Goal: Task Accomplishment & Management: Use online tool/utility

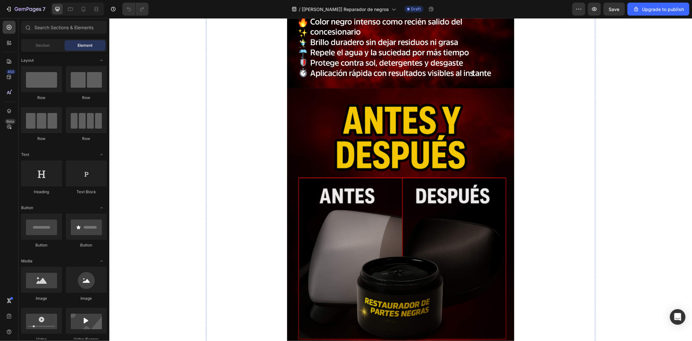
scroll to position [360, 0]
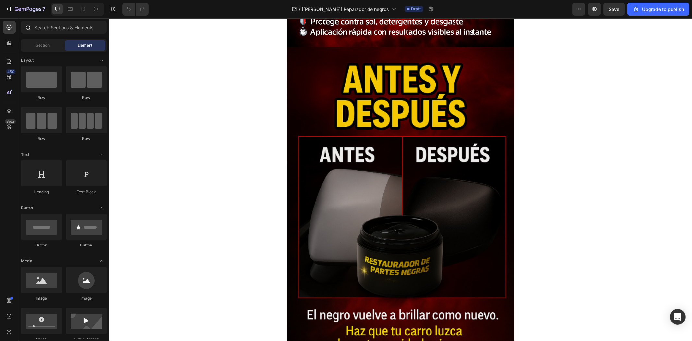
click at [30, 27] on div at bounding box center [27, 27] width 13 height 13
click at [73, 29] on input "text" at bounding box center [64, 27] width 86 height 13
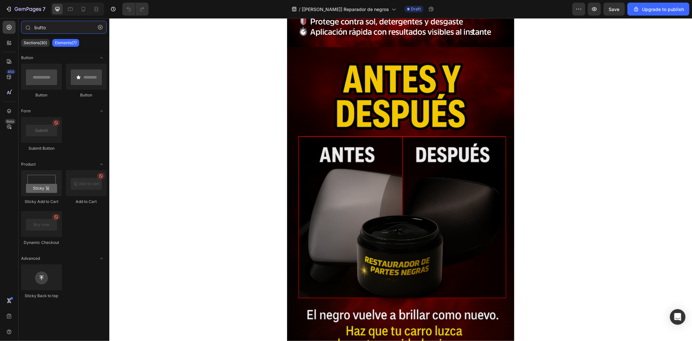
type input "butto"
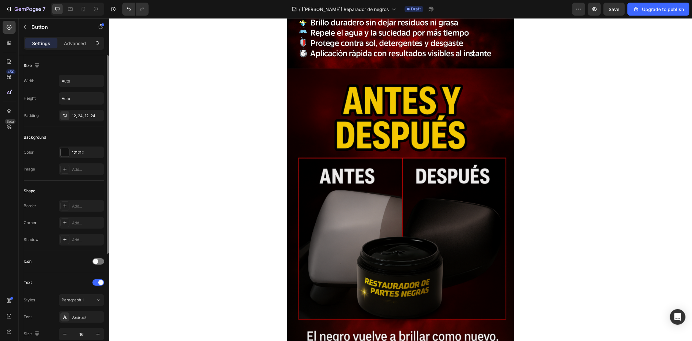
scroll to position [161, 0]
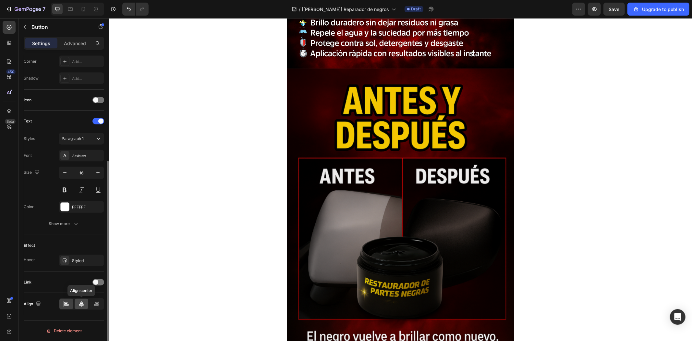
click at [83, 306] on icon at bounding box center [81, 303] width 6 height 6
click at [67, 43] on p "Advanced" at bounding box center [75, 43] width 22 height 7
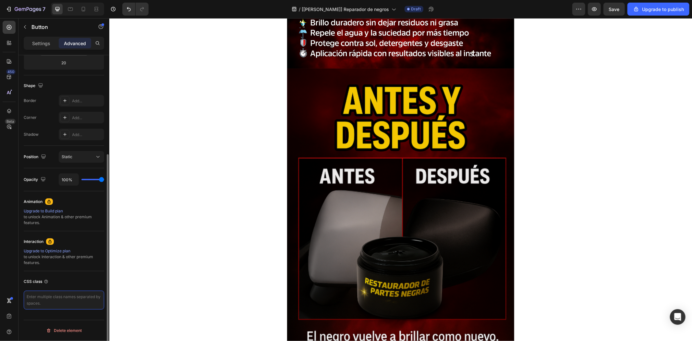
click at [75, 302] on textarea at bounding box center [64, 299] width 80 height 19
paste textarea "_rsi-cod-form-gempages-button-overwrite _rsi-cod-form-is-gempage"
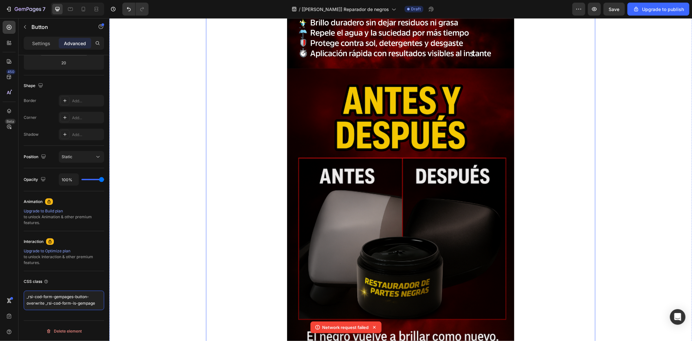
scroll to position [0, 0]
type textarea "_rsi-cod-form-gempages-button-overwrite _rsi-cod-form-is-gempage"
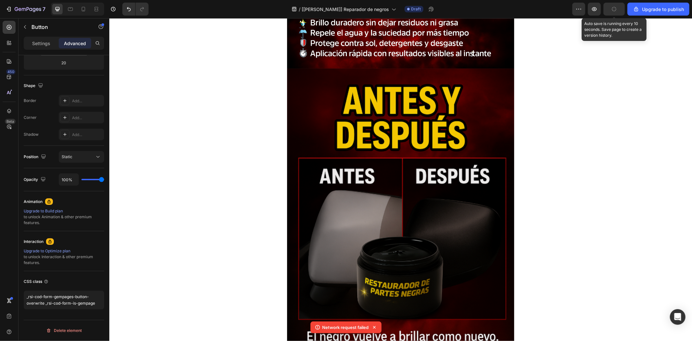
click at [616, 9] on icon "button" at bounding box center [614, 9] width 6 height 6
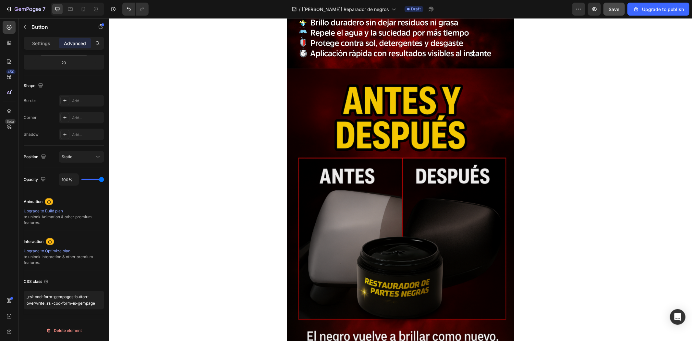
click at [615, 4] on button "Save" at bounding box center [613, 9] width 21 height 13
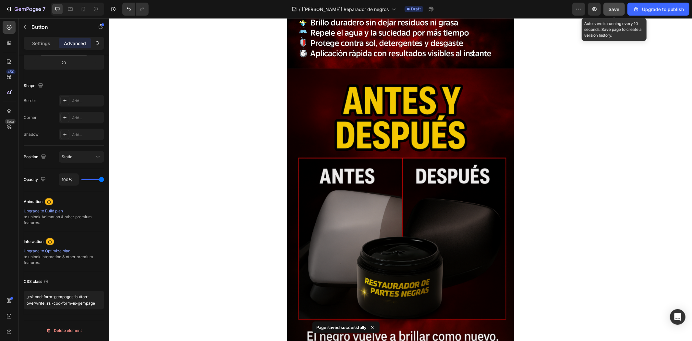
click at [614, 14] on button "Save" at bounding box center [613, 9] width 21 height 13
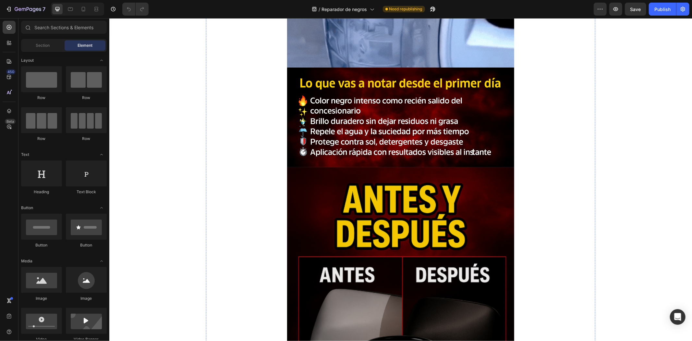
scroll to position [481, 0]
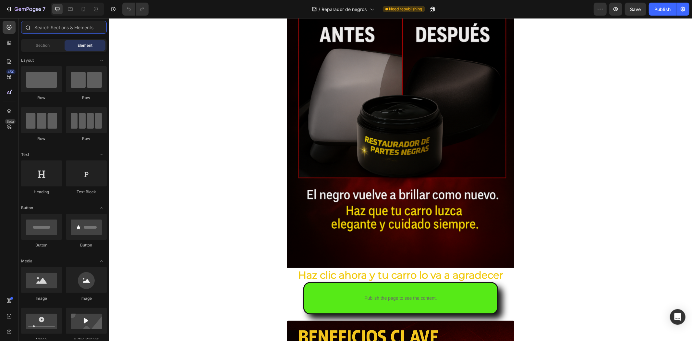
click at [36, 27] on input "text" at bounding box center [64, 27] width 86 height 13
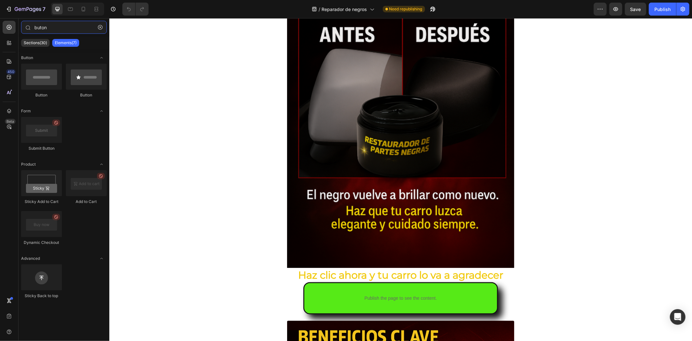
type input "buton"
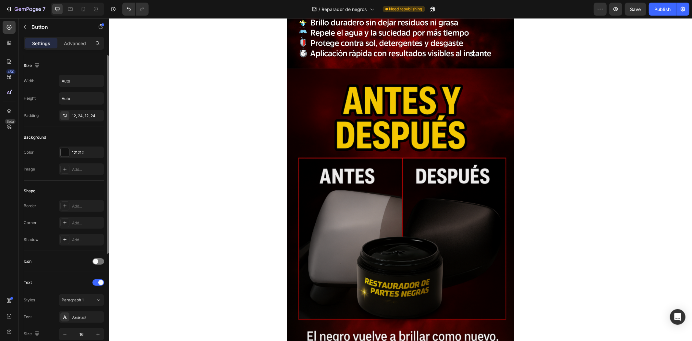
scroll to position [161, 0]
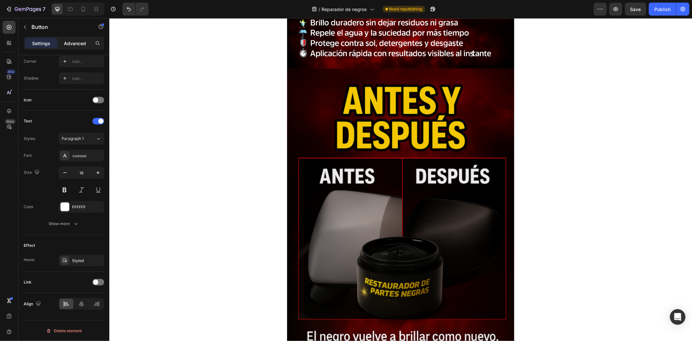
click at [76, 38] on div "Advanced" at bounding box center [75, 43] width 32 height 10
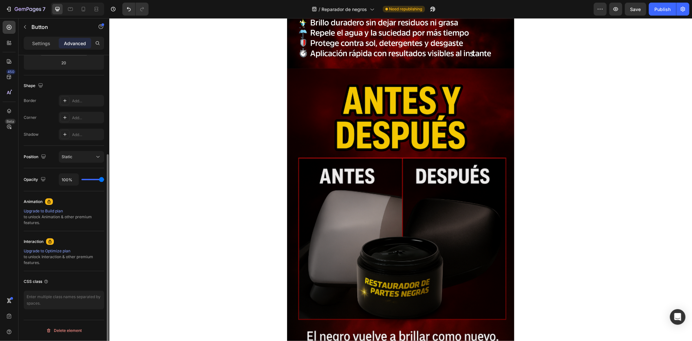
scroll to position [147, 0]
click at [67, 306] on textarea at bounding box center [64, 299] width 80 height 19
paste textarea "_rsi-cod-form-gempages-button-overwrite _rsi-cod-form-is-gempage"
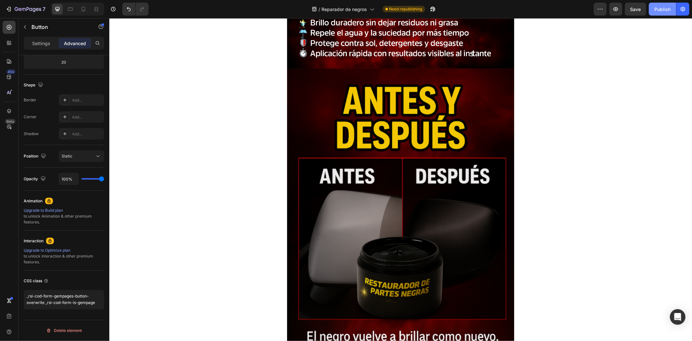
type textarea "_rsi-cod-form-gempages-button-overwrite _rsi-cod-form-is-gempage"
click at [657, 13] on button "Publish" at bounding box center [662, 9] width 27 height 13
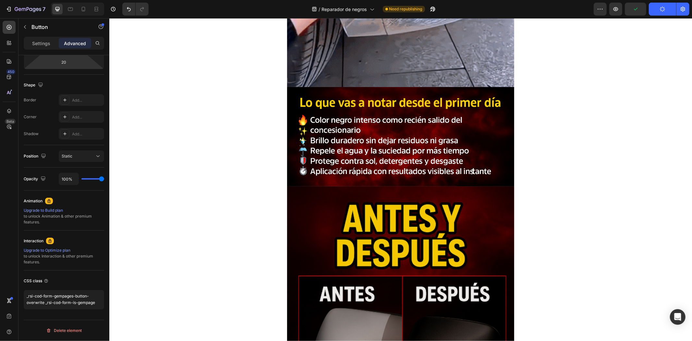
scroll to position [240, 0]
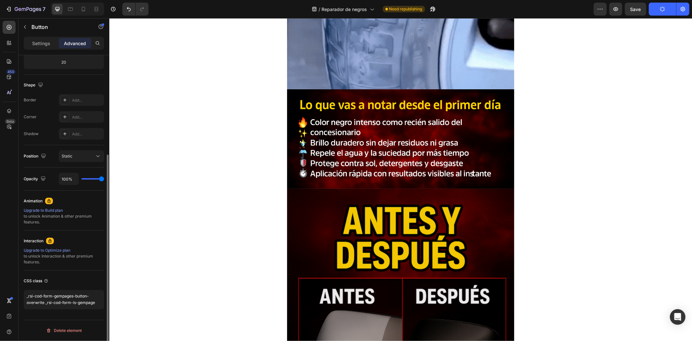
drag, startPoint x: 33, startPoint y: 40, endPoint x: 38, endPoint y: 136, distance: 95.9
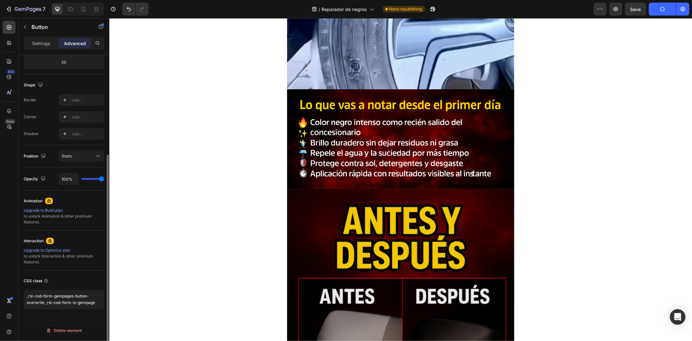
click at [33, 40] on p "Settings" at bounding box center [41, 43] width 18 height 7
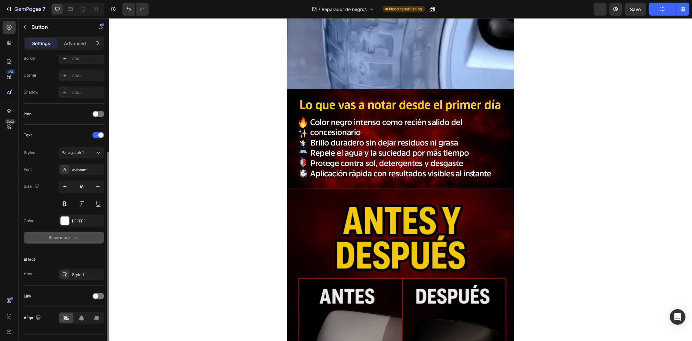
scroll to position [161, 0]
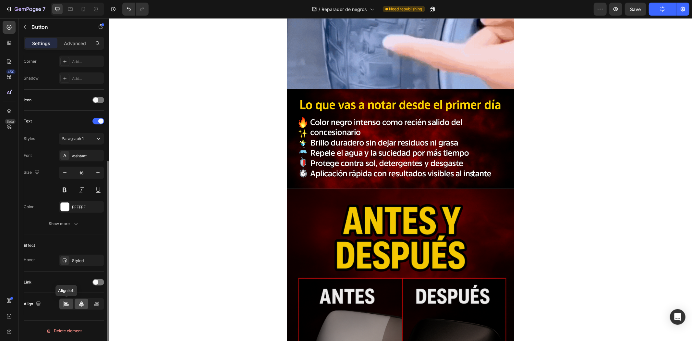
click at [76, 307] on div at bounding box center [82, 304] width 14 height 10
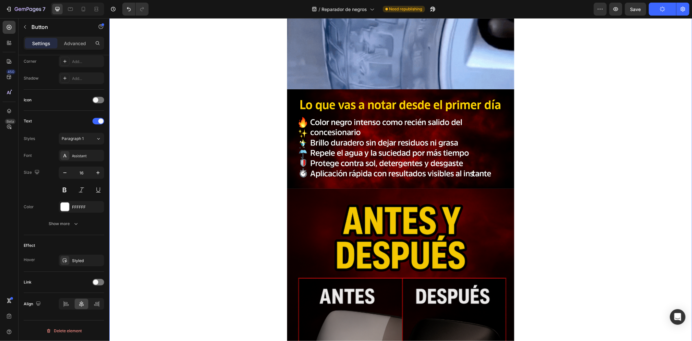
click at [635, 164] on div "🔥 ¡20% de DESCUENTO SOLO HOY! 🔥 Heading Image Image Publish the page to see the…" at bounding box center [400, 342] width 583 height 1102
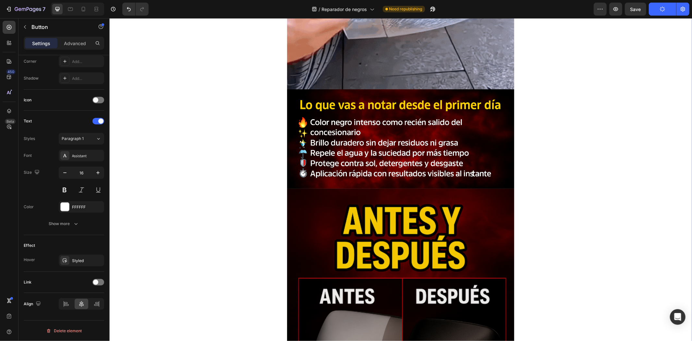
scroll to position [0, 0]
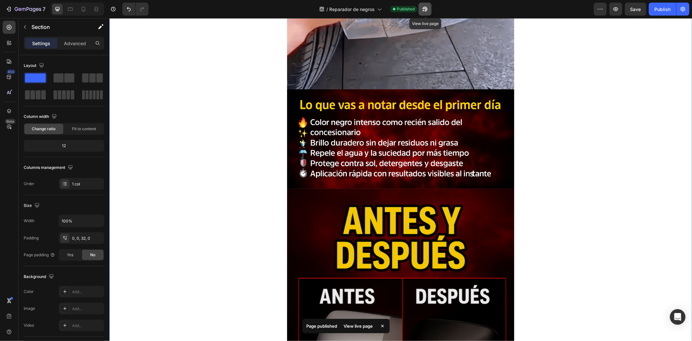
click at [424, 6] on icon "button" at bounding box center [425, 9] width 6 height 6
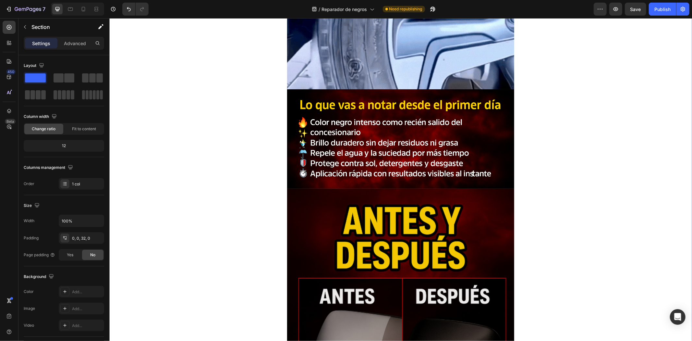
click at [73, 49] on div "Settings Advanced" at bounding box center [64, 43] width 80 height 13
click at [79, 46] on p "Advanced" at bounding box center [75, 43] width 22 height 7
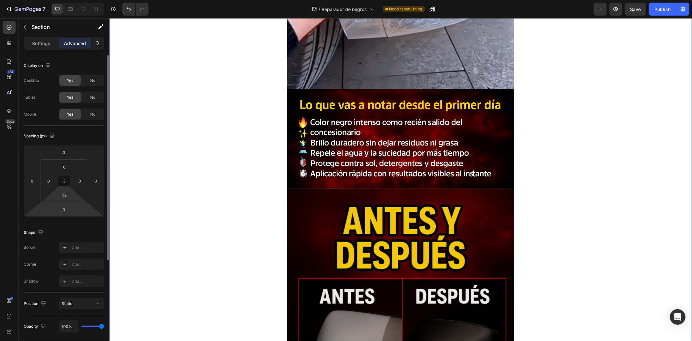
scroll to position [147, 0]
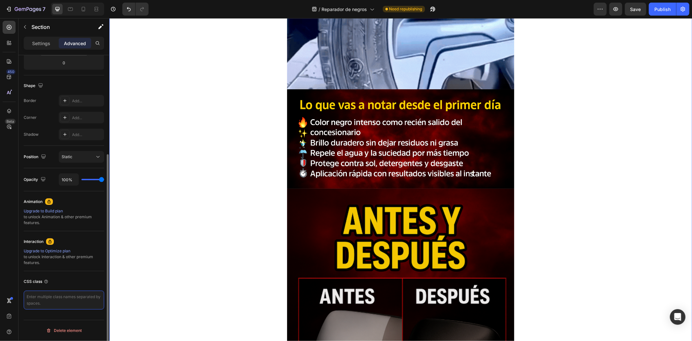
click at [83, 294] on textarea at bounding box center [64, 299] width 80 height 19
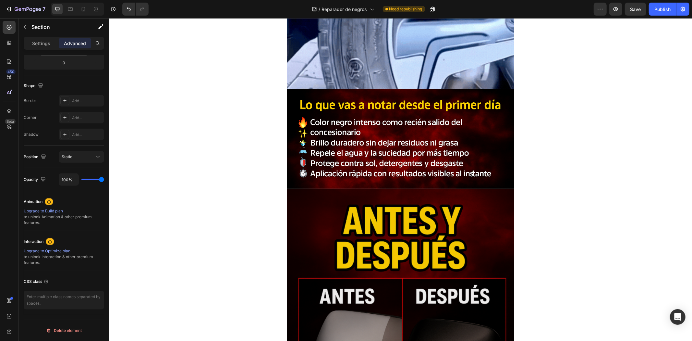
scroll to position [0, 0]
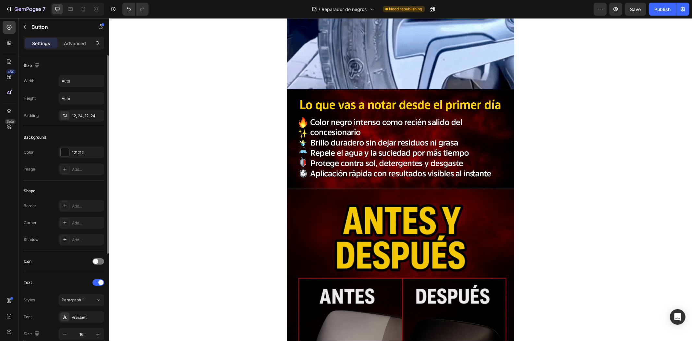
click at [78, 43] on p "Advanced" at bounding box center [75, 43] width 22 height 7
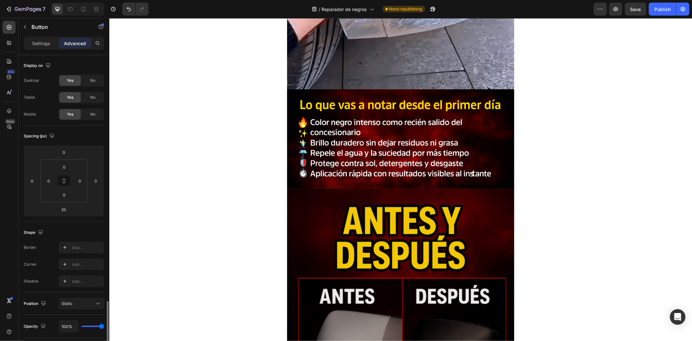
scroll to position [147, 0]
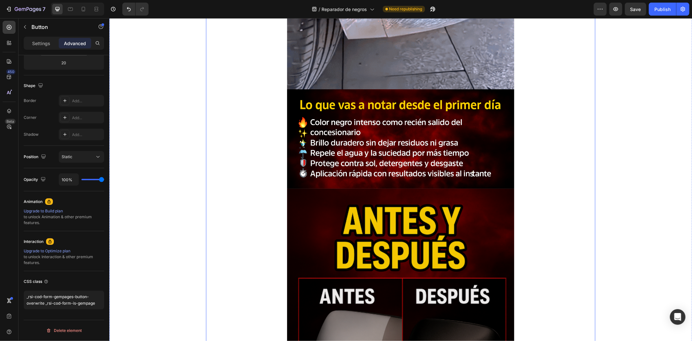
click at [292, 281] on div "🔥 ¡20% de DESCUENTO SOLO HOY! 🔥 Heading Image Image Publish the page to see the…" at bounding box center [400, 337] width 227 height 1093
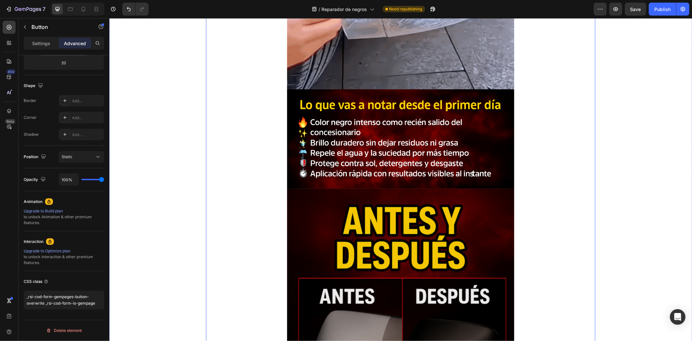
scroll to position [0, 0]
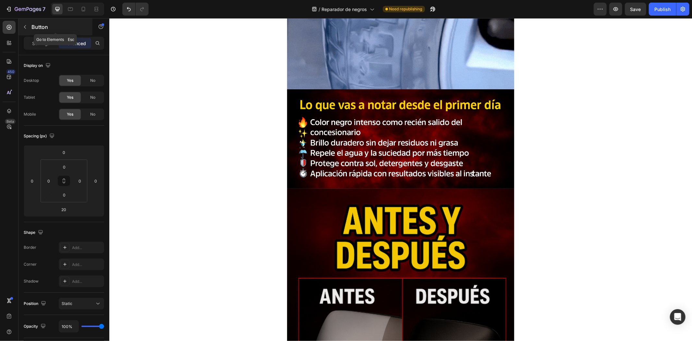
click at [22, 26] on icon "button" at bounding box center [24, 26] width 5 height 5
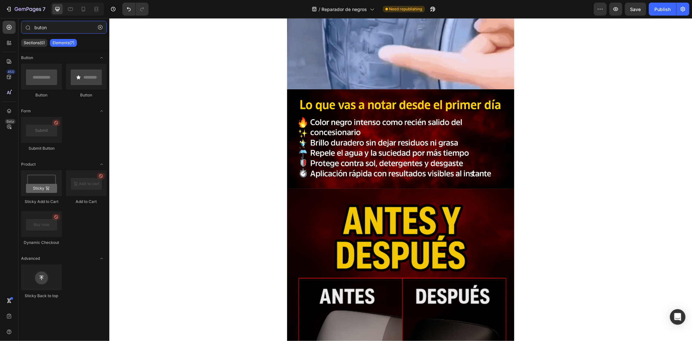
drag, startPoint x: 55, startPoint y: 29, endPoint x: 0, endPoint y: 33, distance: 55.6
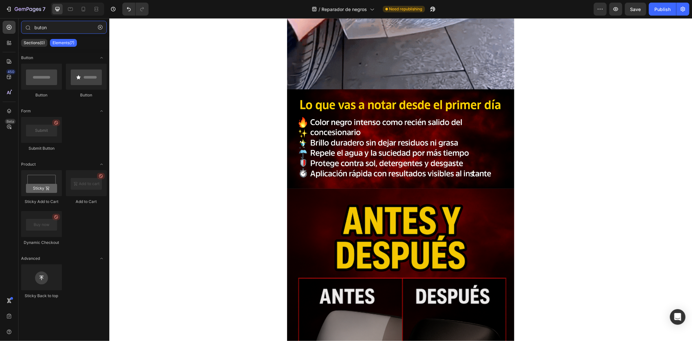
click at [0, 33] on div "450 Beta buton Sections(0) Elements(7) Button Button Button Form Submit Button …" at bounding box center [54, 179] width 109 height 323
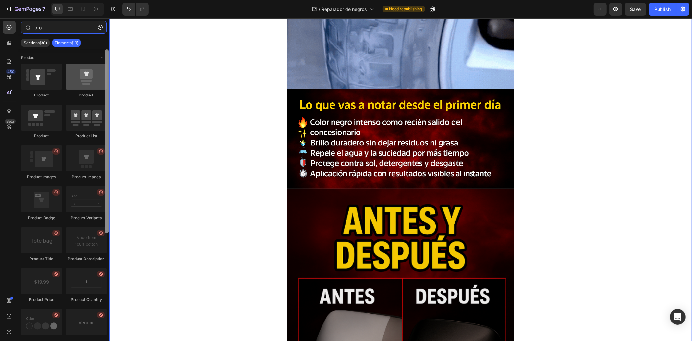
type input "pro"
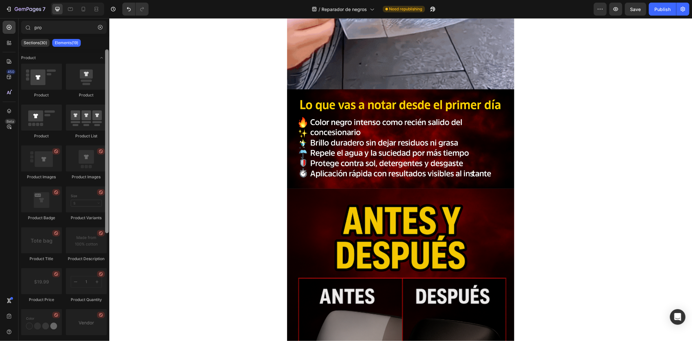
scroll to position [10, 0]
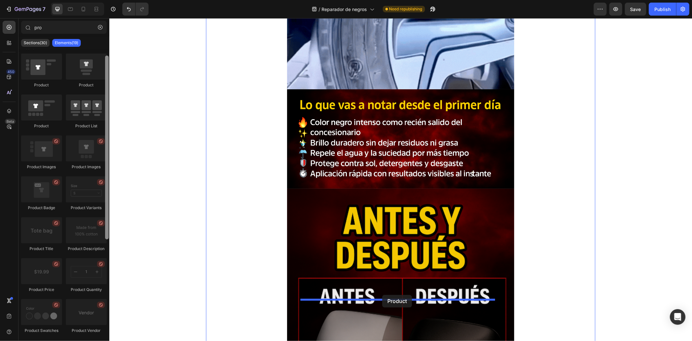
drag, startPoint x: 184, startPoint y: 95, endPoint x: 384, endPoint y: 297, distance: 283.8
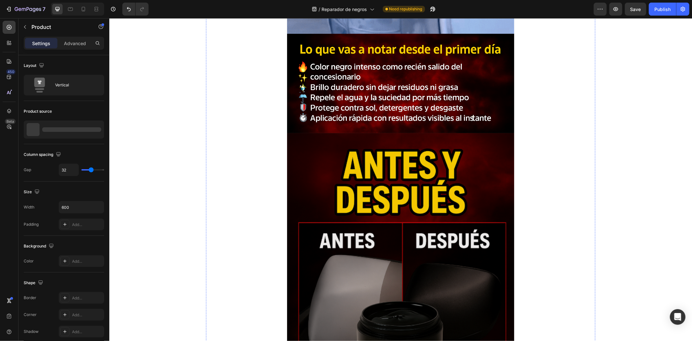
scroll to position [421, 0]
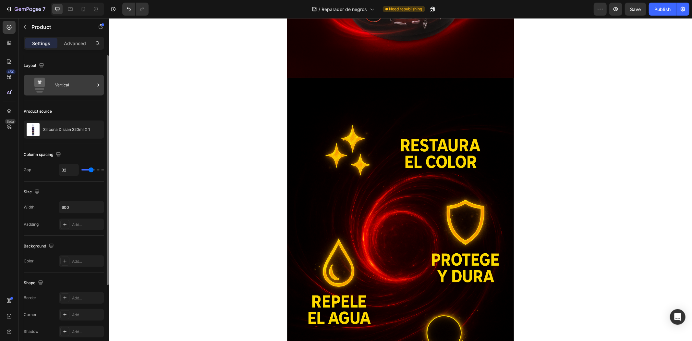
click at [77, 89] on div "Vertical" at bounding box center [75, 85] width 40 height 15
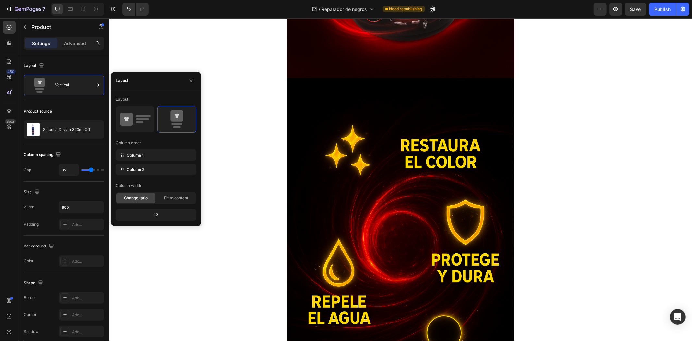
click at [0, 0] on icon at bounding box center [0, 0] width 0 height 0
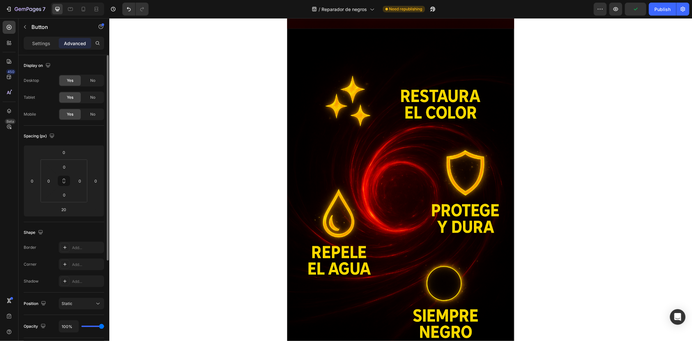
scroll to position [147, 0]
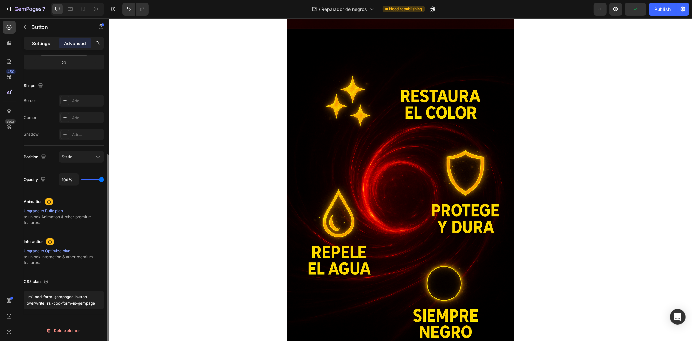
click at [38, 46] on p "Settings" at bounding box center [41, 43] width 18 height 7
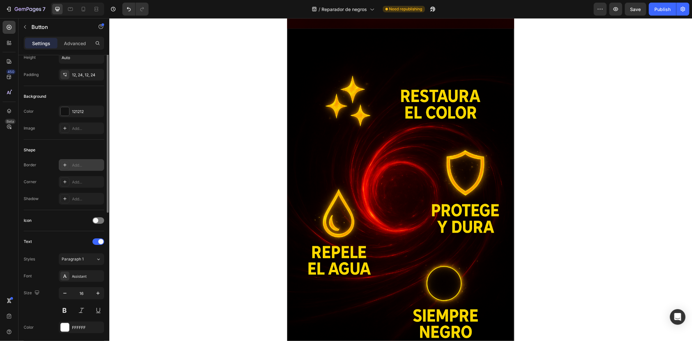
scroll to position [0, 0]
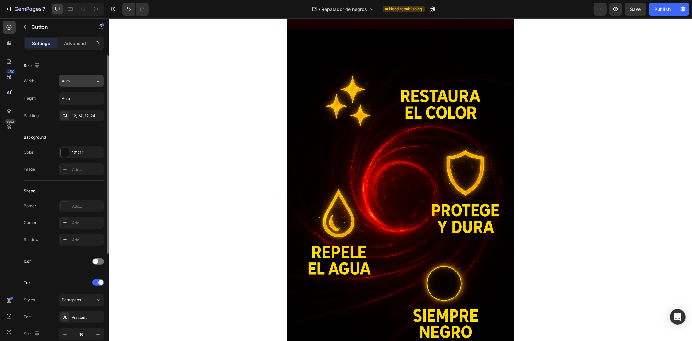
click at [74, 78] on input "Auto" at bounding box center [81, 81] width 45 height 12
click at [96, 83] on icon "button" at bounding box center [98, 81] width 6 height 6
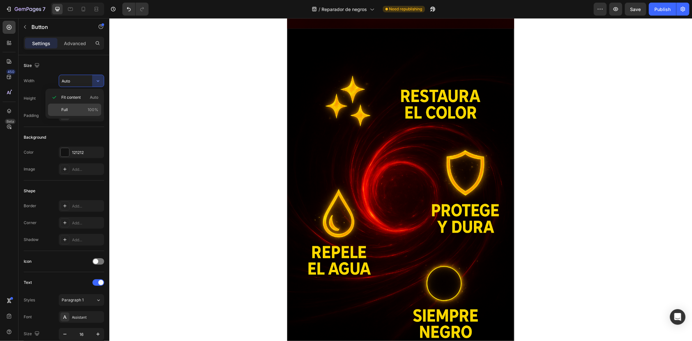
click at [81, 109] on p "Full 100%" at bounding box center [79, 110] width 37 height 6
type input "100%"
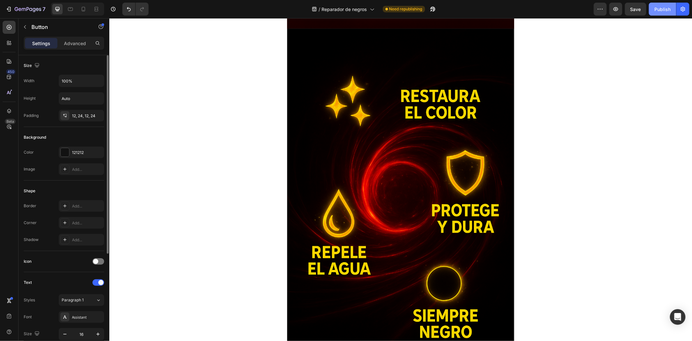
click at [654, 6] on div "Publish" at bounding box center [662, 9] width 16 height 7
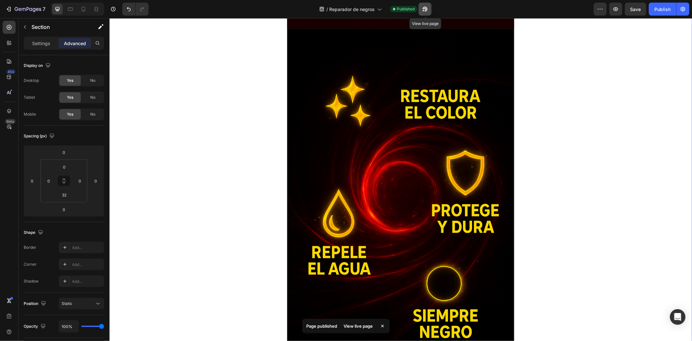
click at [424, 10] on icon "button" at bounding box center [424, 11] width 2 height 2
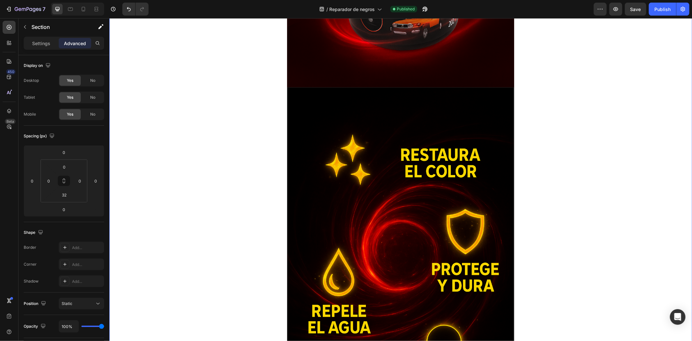
scroll to position [360, 0]
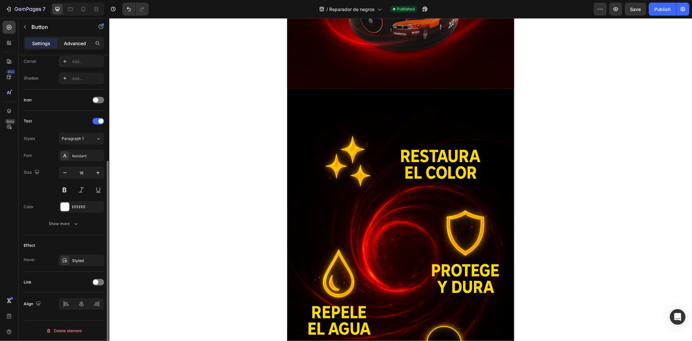
click at [71, 46] on p "Advanced" at bounding box center [75, 43] width 22 height 7
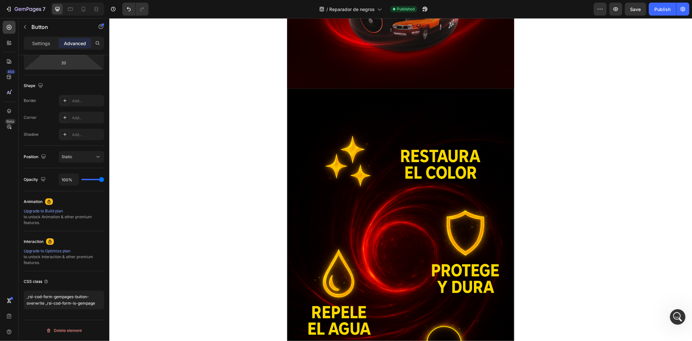
scroll to position [0, 0]
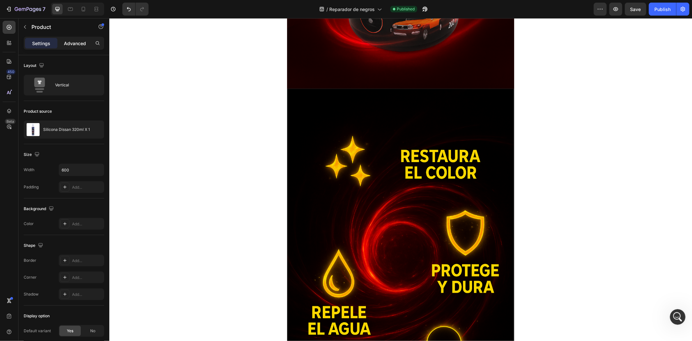
click at [80, 43] on p "Advanced" at bounding box center [75, 43] width 22 height 7
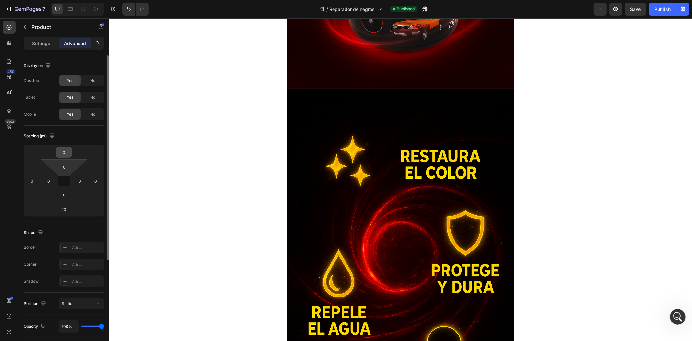
click at [65, 148] on input "0" at bounding box center [63, 152] width 13 height 10
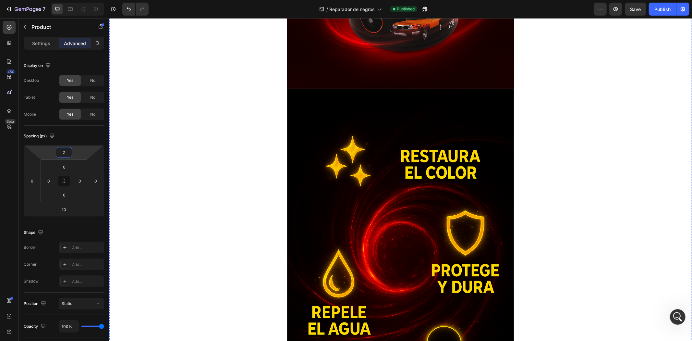
type input "20"
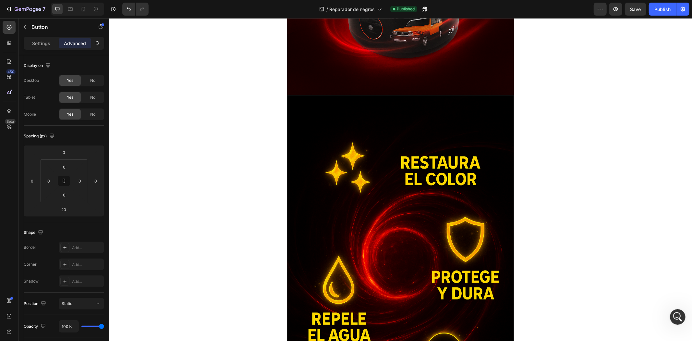
drag, startPoint x: 65, startPoint y: 148, endPoint x: 83, endPoint y: 180, distance: 37.2
click at [65, 148] on input "20" at bounding box center [63, 152] width 13 height 10
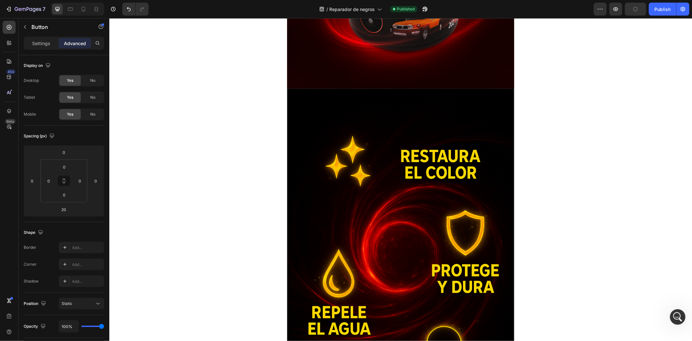
click at [39, 48] on div "Settings" at bounding box center [41, 43] width 32 height 10
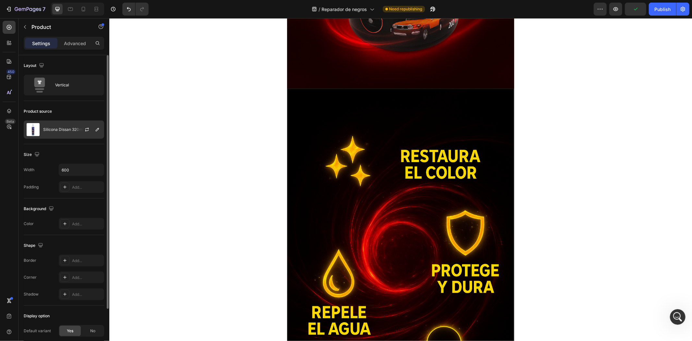
click at [66, 129] on p "Silicona Dissan 320ml X 1" at bounding box center [66, 129] width 47 height 5
